Goal: Check status: Check status

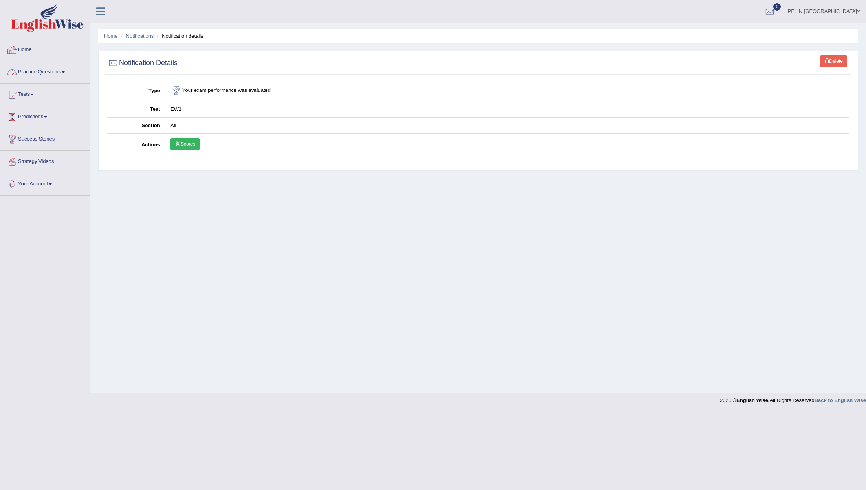
click at [139, 39] on li "Notifications" at bounding box center [136, 35] width 35 height 7
click at [141, 33] on link "Notifications" at bounding box center [140, 36] width 28 height 6
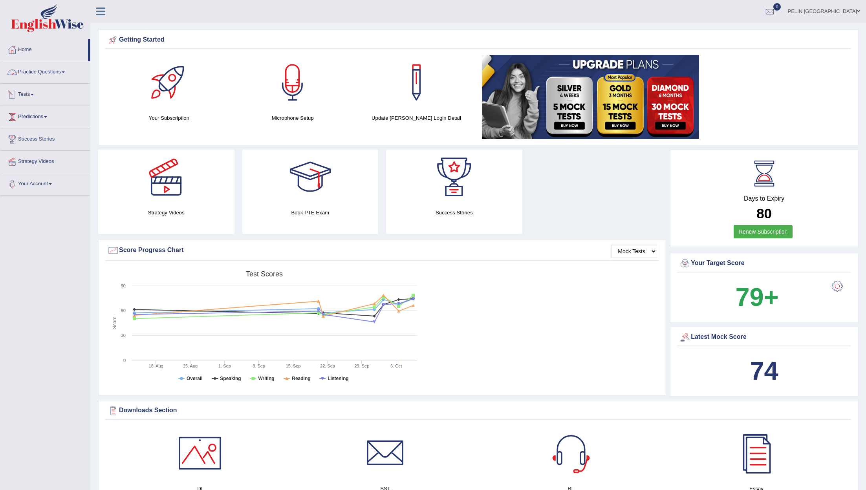
click at [33, 97] on link "Tests" at bounding box center [44, 94] width 89 height 20
click at [33, 139] on link "History" at bounding box center [51, 140] width 73 height 14
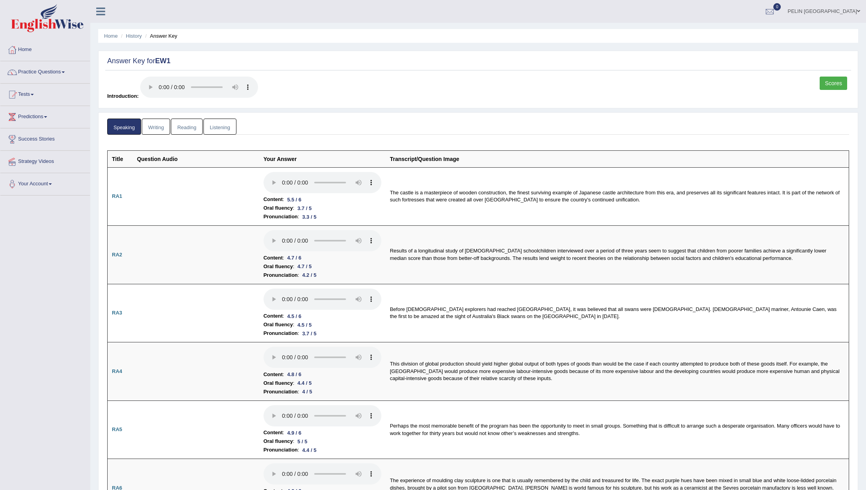
click at [827, 79] on link "Scores" at bounding box center [832, 83] width 27 height 13
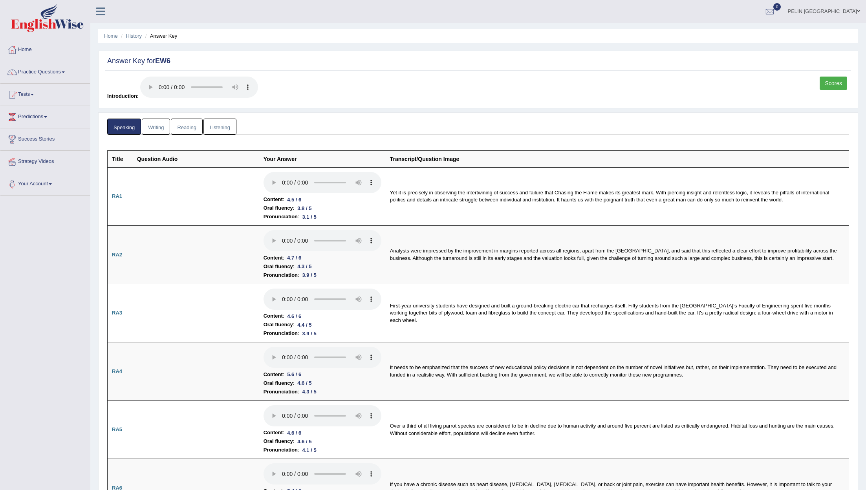
click at [836, 84] on link "Scores" at bounding box center [832, 83] width 27 height 13
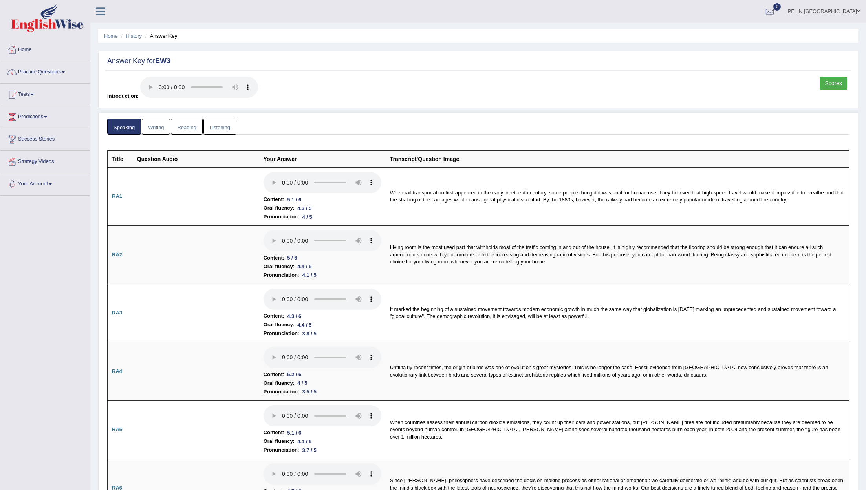
click at [837, 82] on link "Scores" at bounding box center [832, 83] width 27 height 13
